Goal: Task Accomplishment & Management: Complete application form

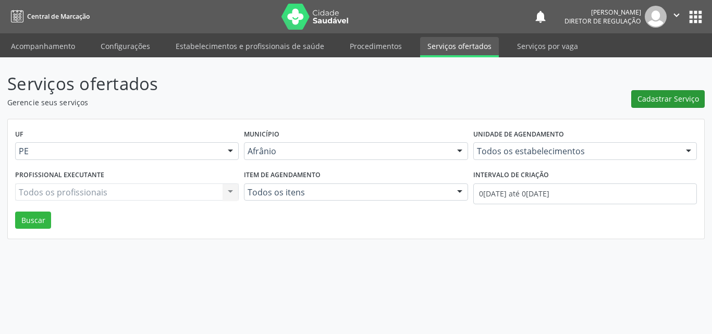
click at [683, 97] on span "Cadastrar Serviço" at bounding box center [668, 98] width 62 height 11
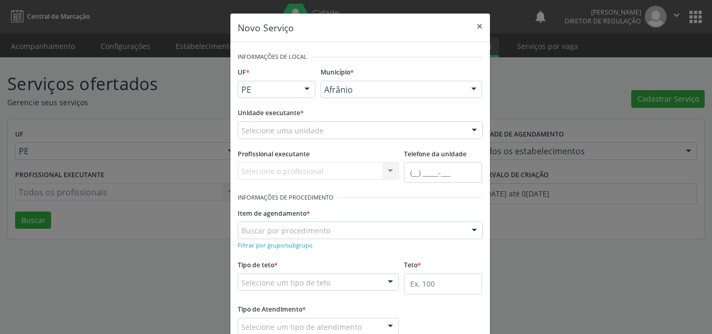
click at [304, 87] on div at bounding box center [307, 90] width 16 height 18
click at [289, 106] on span "BA" at bounding box center [276, 108] width 77 height 21
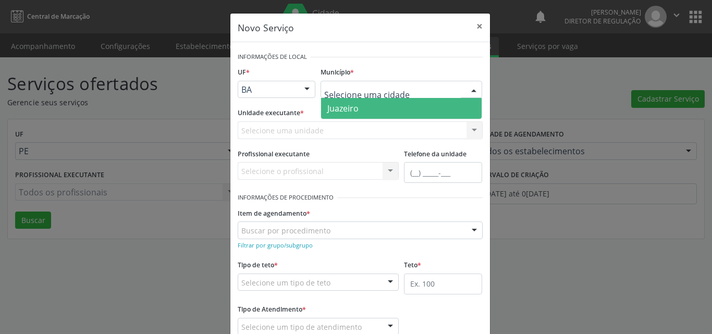
click at [357, 109] on span "Juazeiro" at bounding box center [401, 108] width 161 height 21
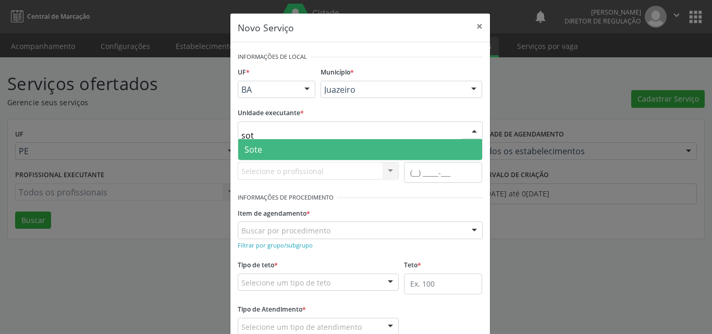
type input "sote"
click at [280, 148] on span "Sote" at bounding box center [360, 149] width 244 height 21
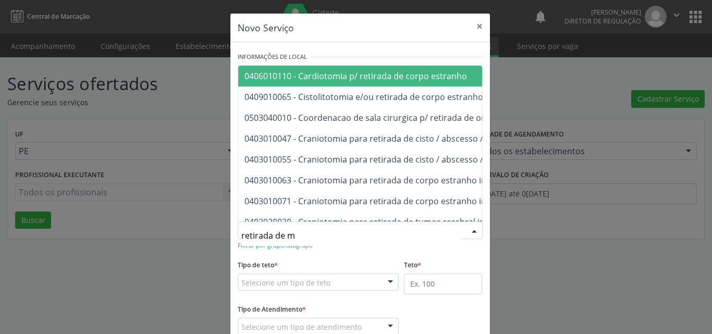
type input "retirada de ma"
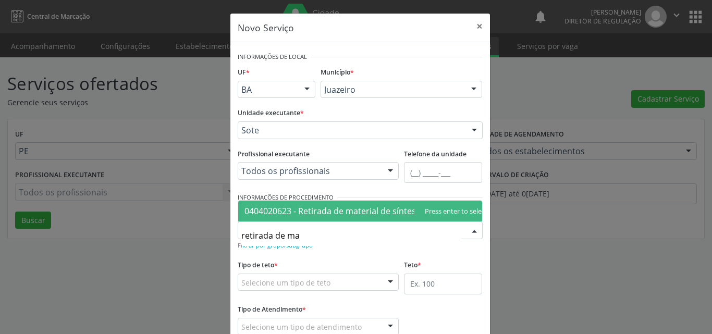
click at [357, 205] on span "0404020623 - Retirada de material de síntese Óssea / dentária" at bounding box center [365, 210] width 243 height 11
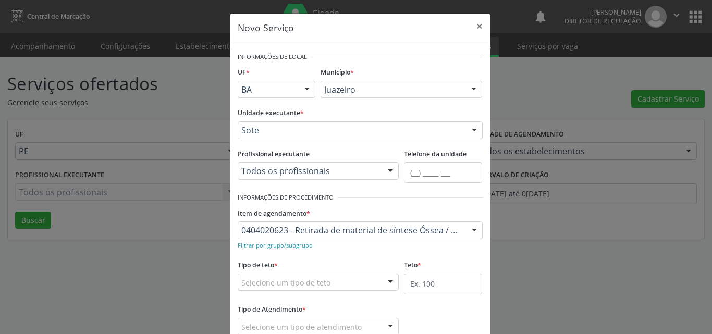
click at [358, 281] on div "Selecione um tipo de teto" at bounding box center [319, 283] width 162 height 18
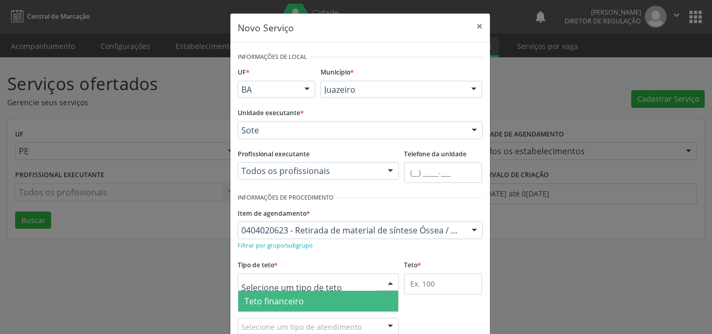
scroll to position [20, 0]
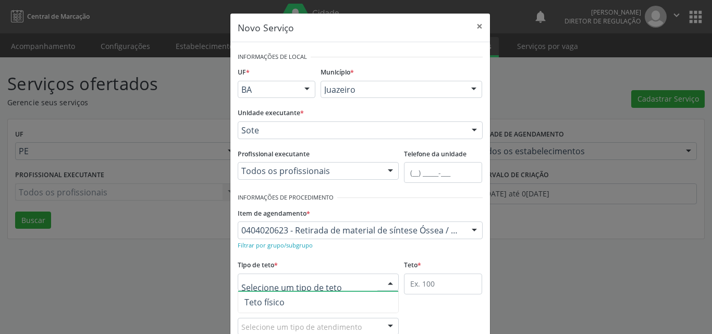
click at [340, 303] on span "Teto físico" at bounding box center [318, 302] width 161 height 21
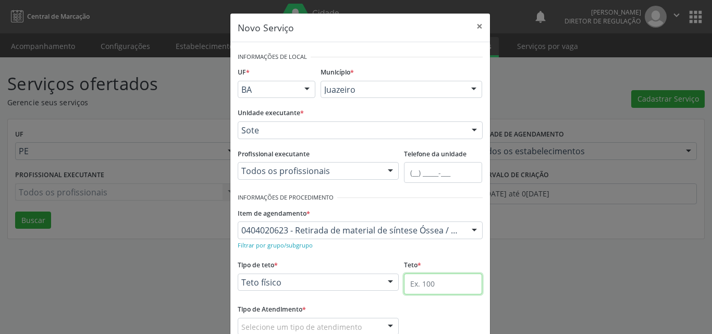
click at [432, 279] on input "text" at bounding box center [443, 284] width 78 height 21
type input "1"
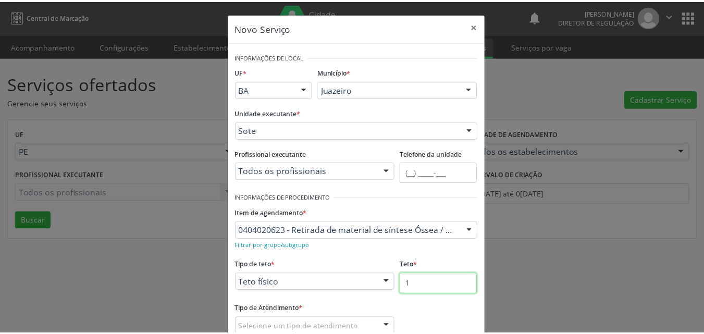
scroll to position [52, 0]
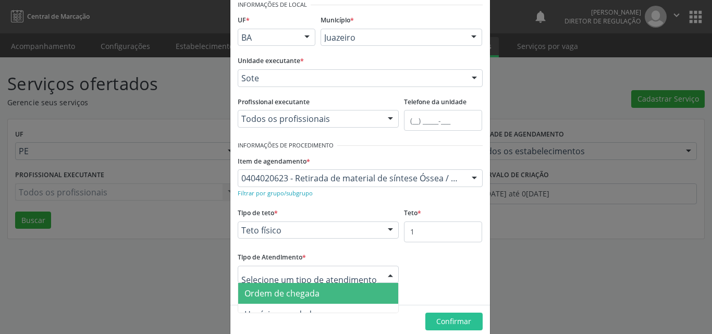
click at [336, 293] on span "Ordem de chegada" at bounding box center [318, 293] width 161 height 21
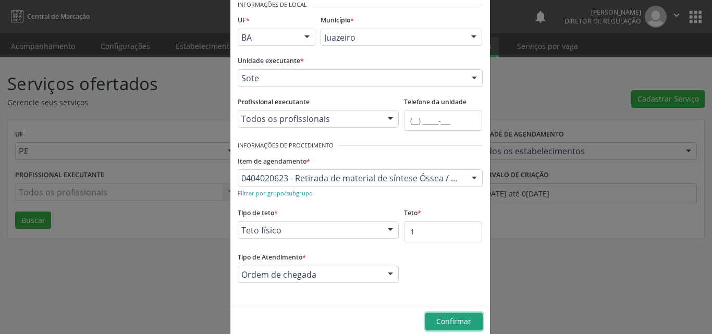
click at [450, 322] on span "Confirmar" at bounding box center [453, 321] width 35 height 10
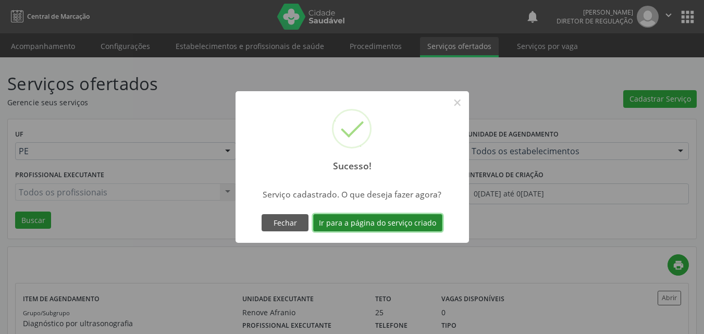
click at [408, 221] on button "Ir para a página do serviço criado" at bounding box center [377, 223] width 129 height 18
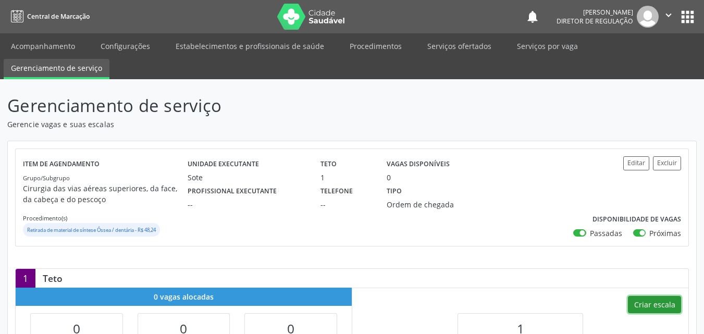
click at [670, 308] on button "Criar escala" at bounding box center [654, 305] width 53 height 18
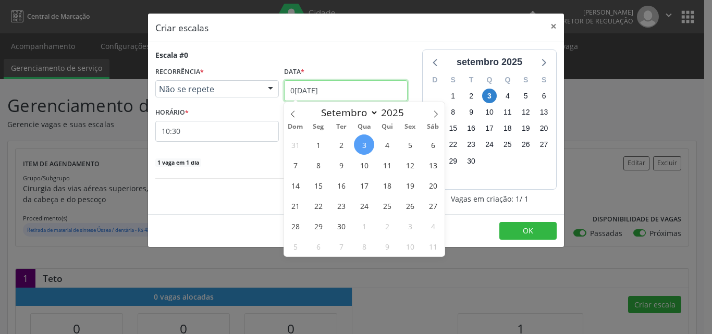
click at [357, 88] on input "0[DATE]" at bounding box center [346, 90] width 124 height 21
click at [431, 146] on span "6" at bounding box center [433, 144] width 20 height 20
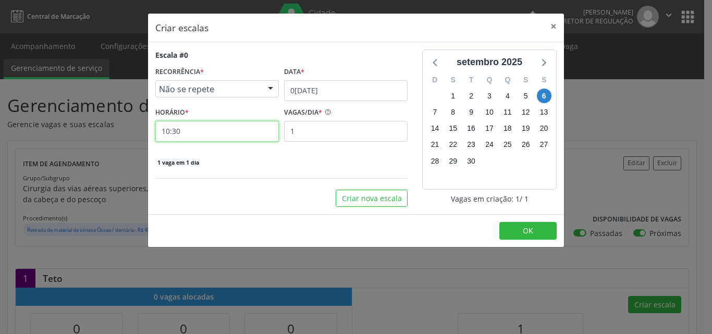
click at [254, 136] on input "10:30" at bounding box center [217, 131] width 124 height 21
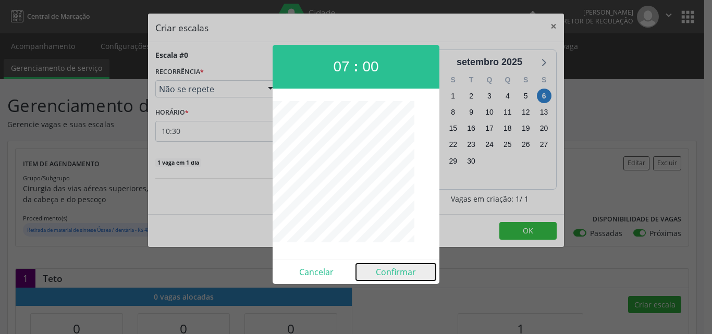
click at [397, 275] on button "Confirmar" at bounding box center [396, 272] width 80 height 17
type input "07:00"
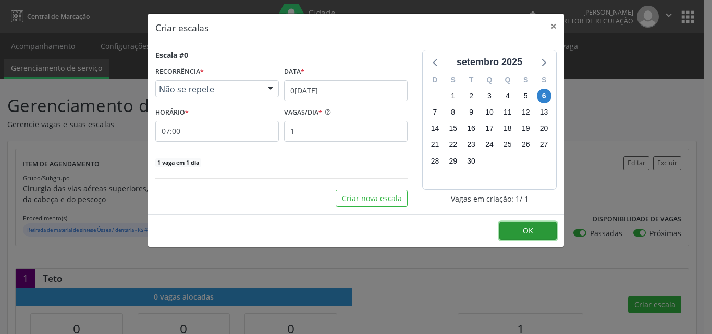
click at [519, 229] on button "OK" at bounding box center [527, 231] width 57 height 18
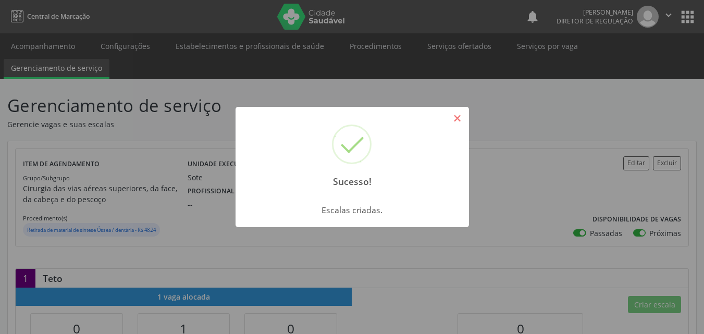
click at [459, 117] on button "×" at bounding box center [458, 118] width 18 height 18
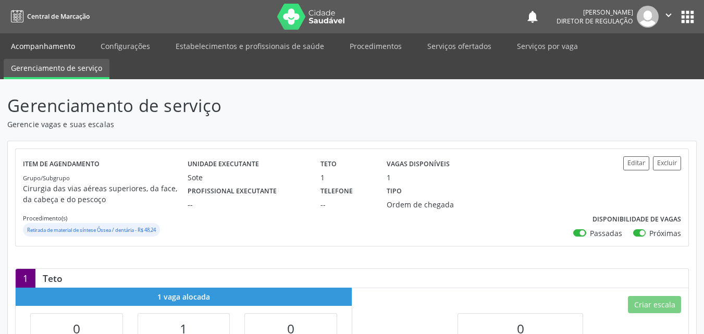
click at [56, 48] on link "Acompanhamento" at bounding box center [43, 46] width 79 height 18
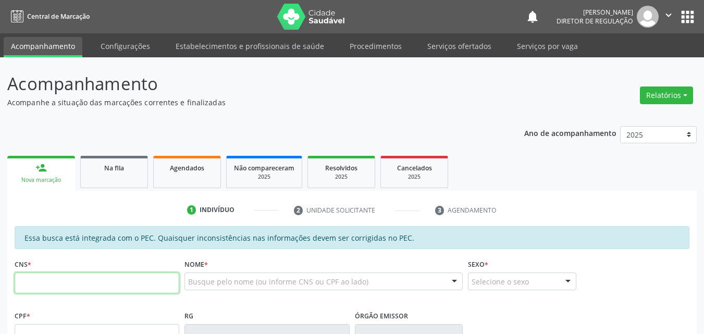
click at [121, 286] on input "text" at bounding box center [97, 283] width 165 height 21
type input "706 4036 7933 5687"
type input "053.234.154-60"
type input "0[DATE]"
type input "[PERSON_NAME]"
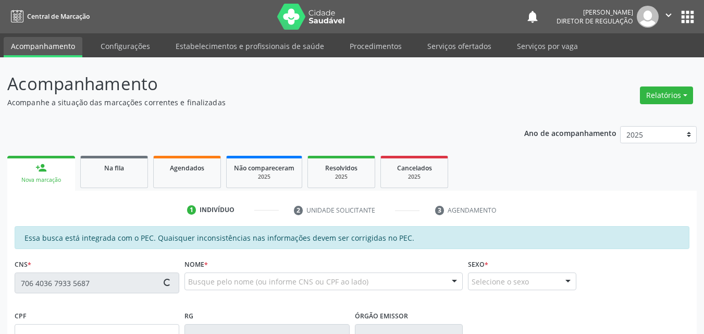
type input "[PHONE_NUMBER]"
type input "S/N"
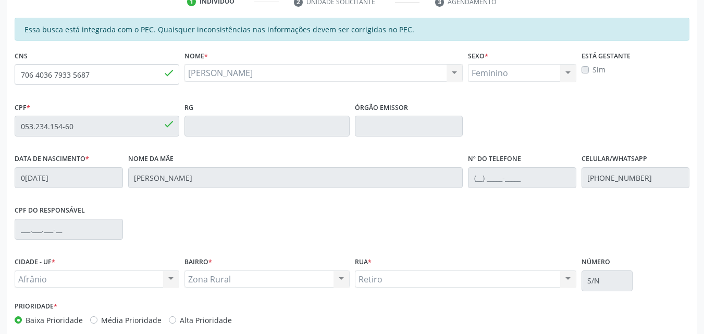
scroll to position [261, 0]
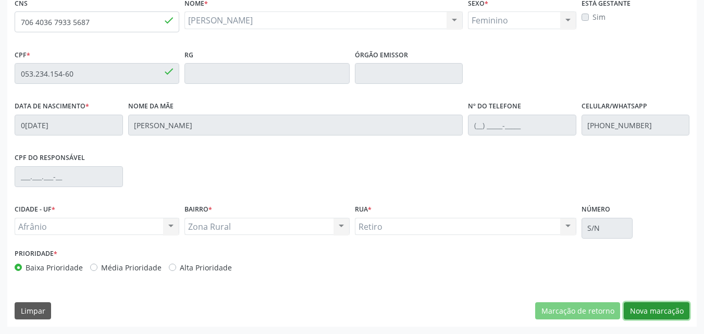
click at [669, 313] on button "Nova marcação" at bounding box center [657, 311] width 66 height 18
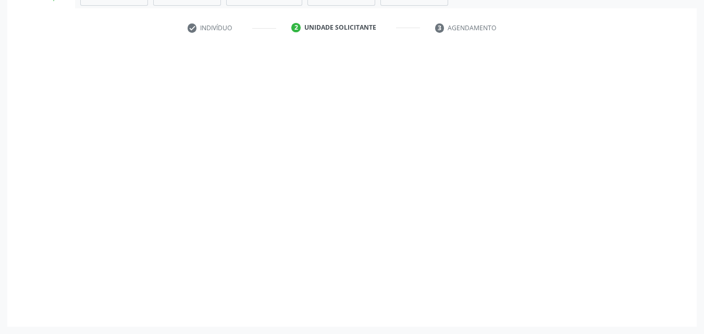
scroll to position [182, 0]
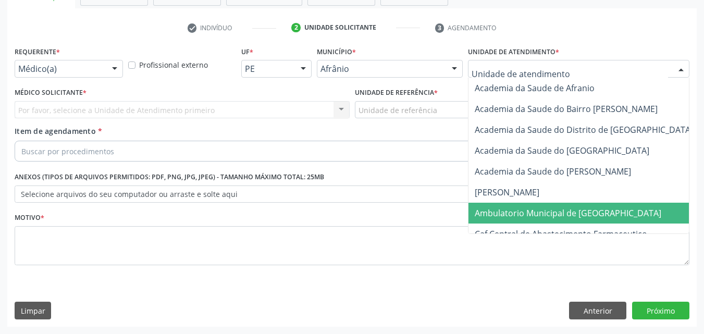
click at [565, 214] on span "Ambulatorio Municipal de [GEOGRAPHIC_DATA]" at bounding box center [568, 212] width 187 height 11
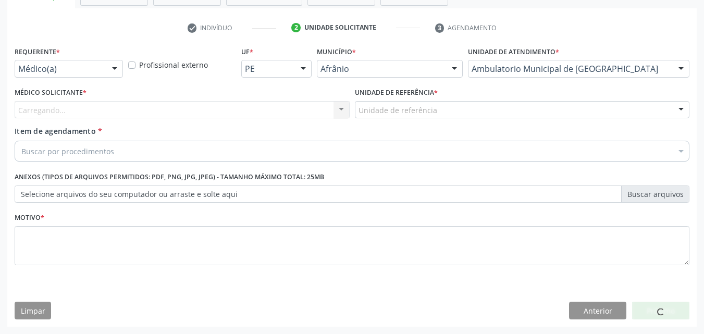
click at [455, 109] on div "Unidade de referência" at bounding box center [522, 110] width 335 height 18
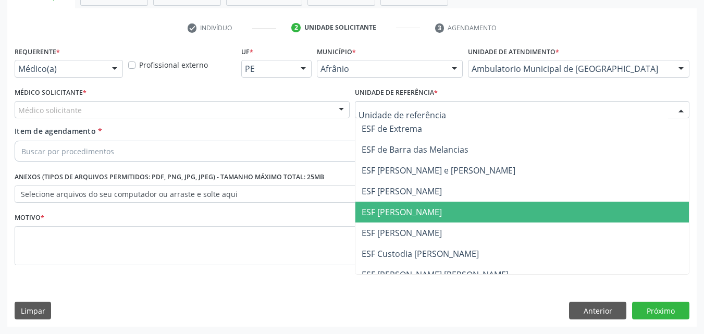
click at [449, 214] on span "ESF [PERSON_NAME]" at bounding box center [522, 212] width 334 height 21
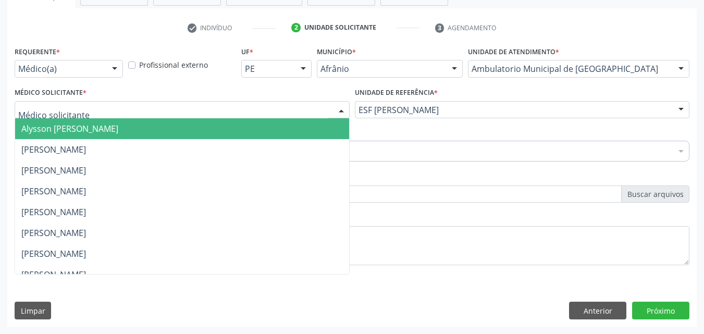
click at [249, 112] on div at bounding box center [182, 110] width 335 height 18
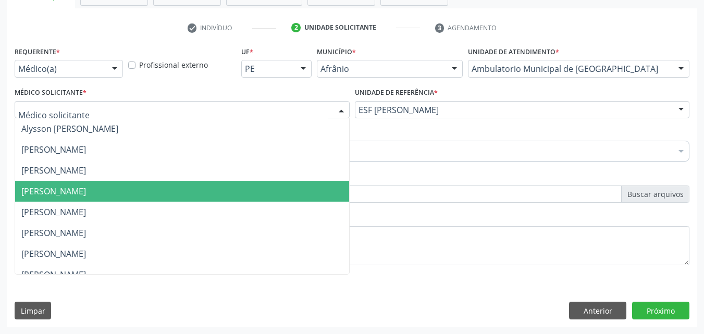
click at [258, 190] on span "[PERSON_NAME]" at bounding box center [182, 191] width 334 height 21
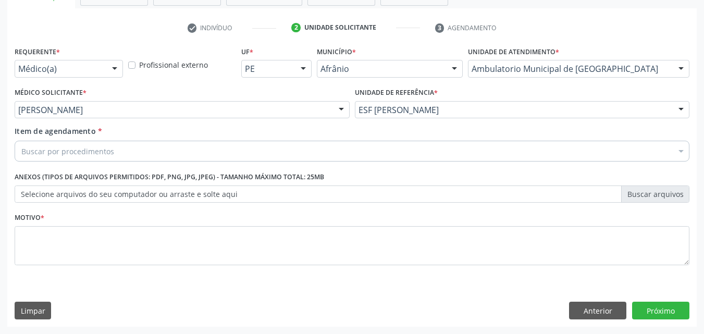
click at [192, 150] on div "Buscar por procedimentos" at bounding box center [352, 151] width 675 height 21
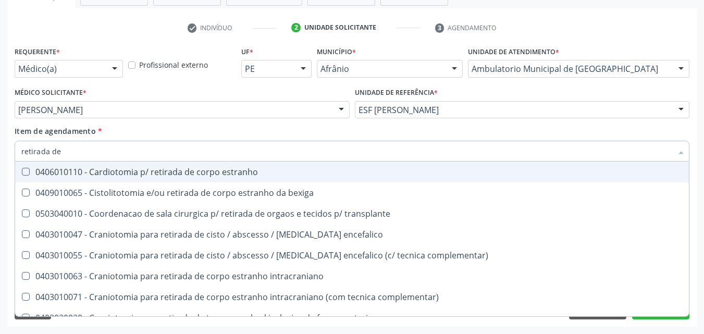
type input "retirada de m"
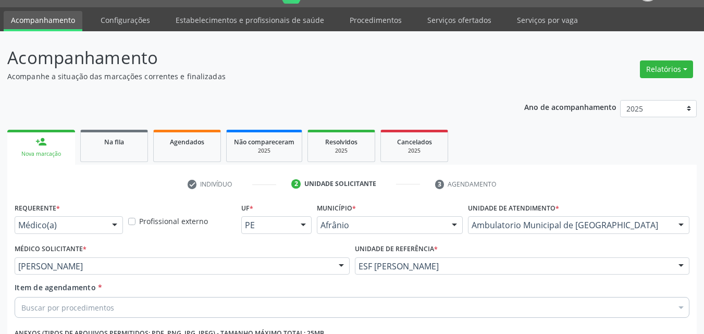
scroll to position [0, 0]
